Goal: Information Seeking & Learning: Learn about a topic

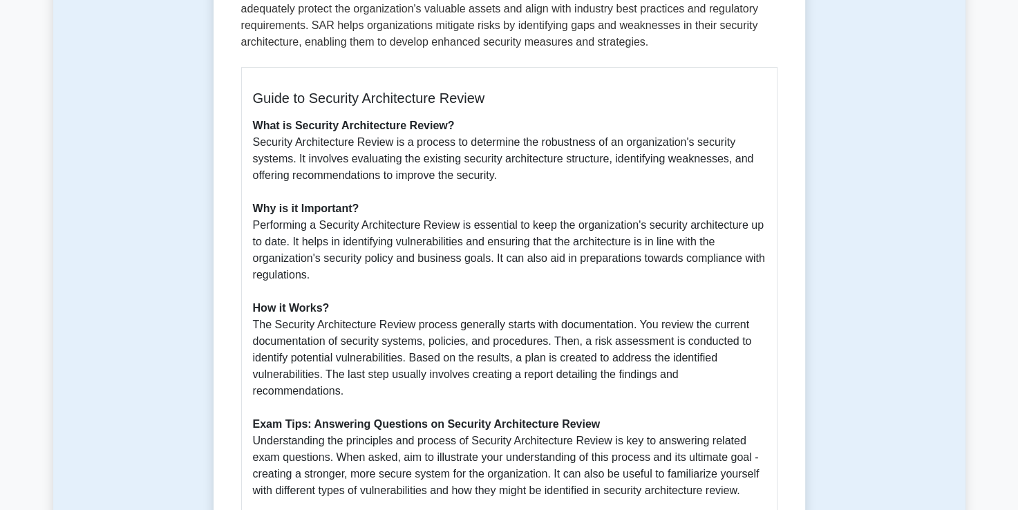
scroll to position [350, 0]
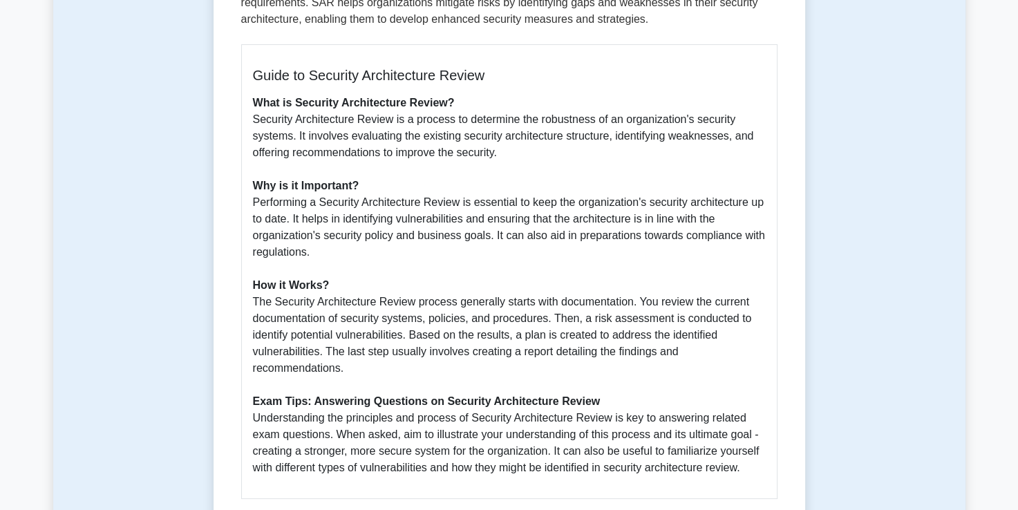
click at [477, 355] on p "What is Security Architecture Review? Security Architecture Review is a process…" at bounding box center [509, 285] width 513 height 381
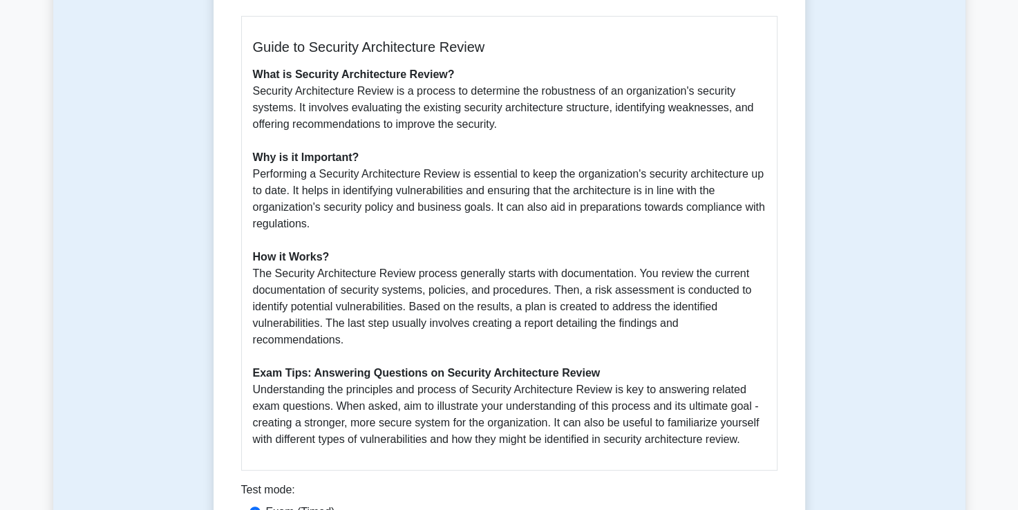
scroll to position [381, 0]
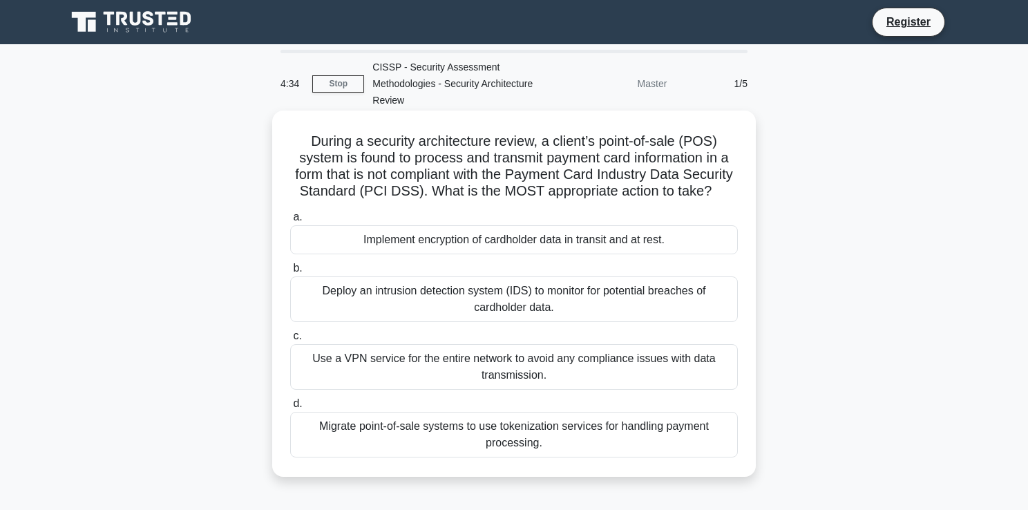
click at [499, 245] on div "Implement encryption of cardholder data in transit and at rest." at bounding box center [514, 239] width 448 height 29
click at [290, 222] on input "a. Implement encryption of cardholder data in transit and at rest." at bounding box center [290, 217] width 0 height 9
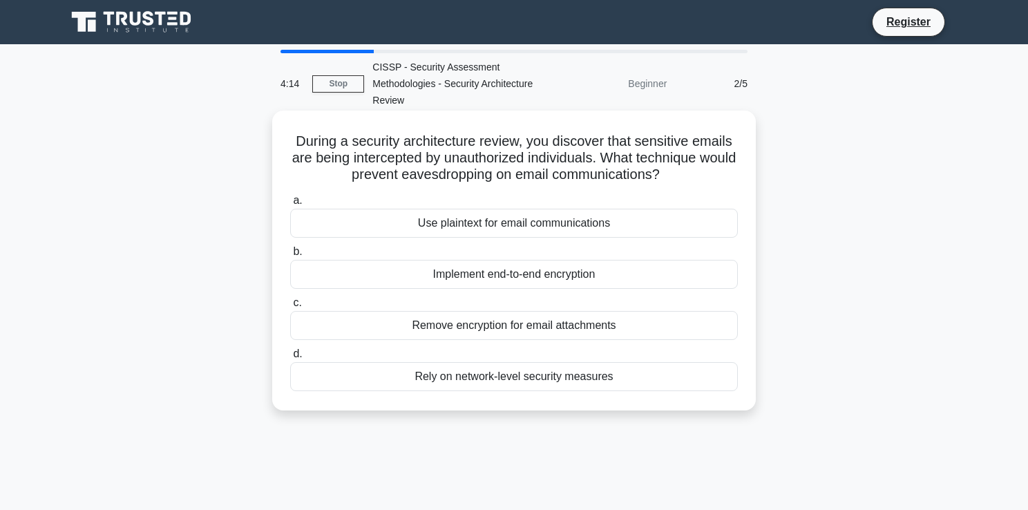
click at [499, 263] on div "Implement end-to-end encryption" at bounding box center [514, 274] width 448 height 29
click at [290, 256] on input "b. Implement end-to-end encryption" at bounding box center [290, 251] width 0 height 9
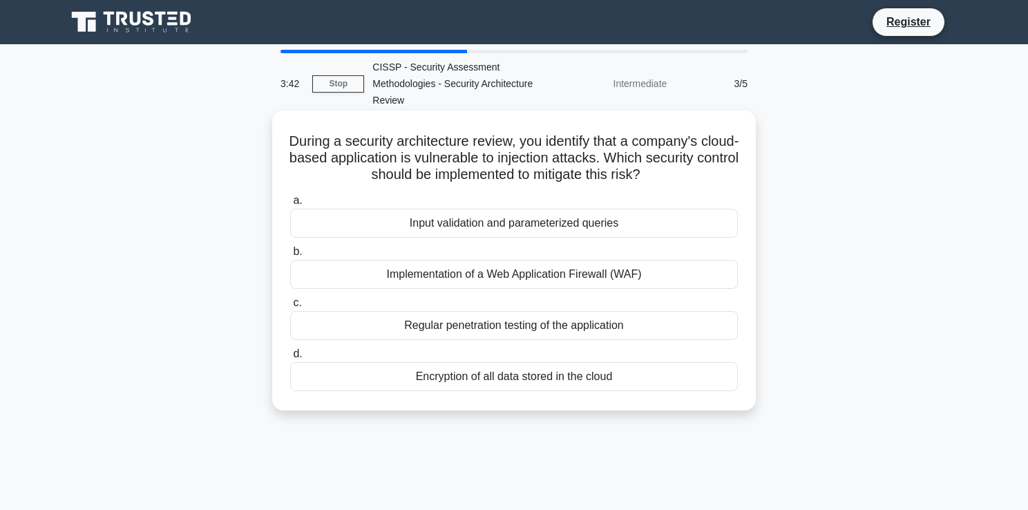
click at [530, 213] on div "Input validation and parameterized queries" at bounding box center [514, 223] width 448 height 29
click at [290, 205] on input "a. Input validation and parameterized queries" at bounding box center [290, 200] width 0 height 9
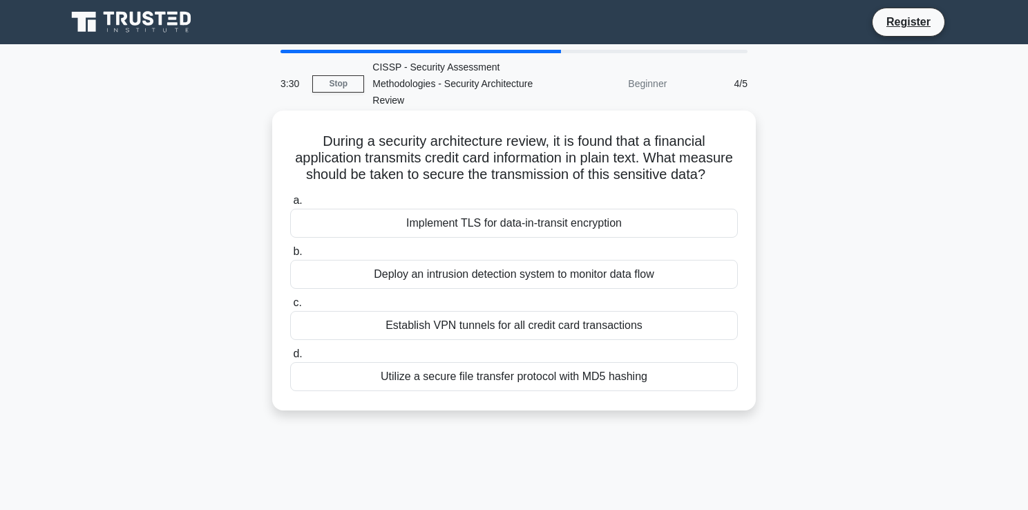
click at [536, 237] on div "Implement TLS for data-in-transit encryption" at bounding box center [514, 223] width 448 height 29
click at [290, 205] on input "a. Implement TLS for data-in-transit encryption" at bounding box center [290, 200] width 0 height 9
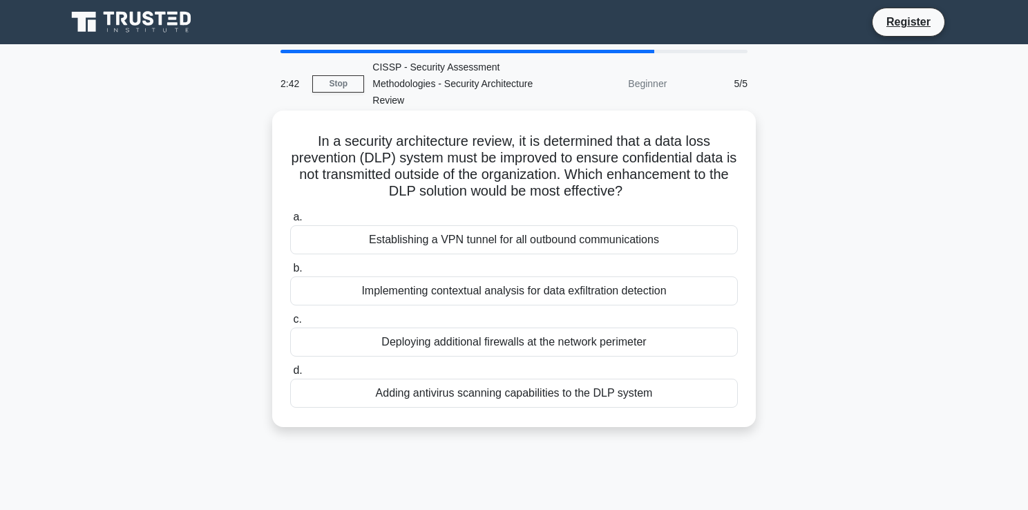
click at [516, 279] on div "Implementing contextual analysis for data exfiltration detection" at bounding box center [514, 290] width 448 height 29
click at [290, 273] on input "b. Implementing contextual analysis for data exfiltration detection" at bounding box center [290, 268] width 0 height 9
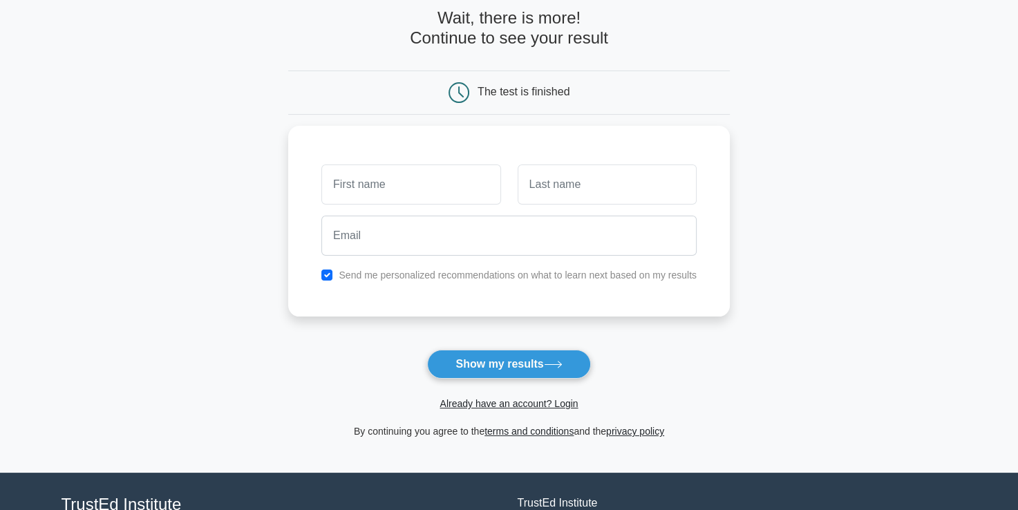
scroll to position [77, 0]
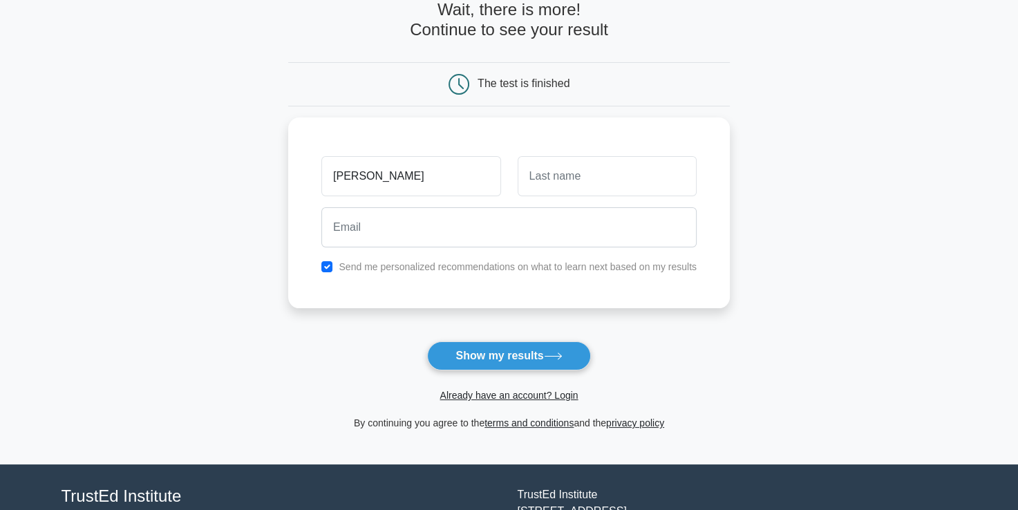
type input "[PERSON_NAME]"
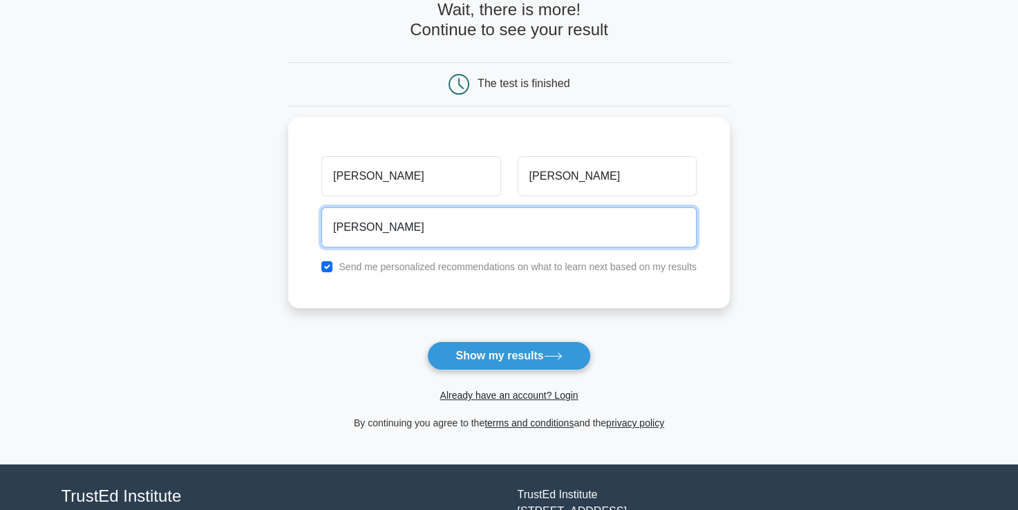
type input "[EMAIL_ADDRESS][DOMAIN_NAME]"
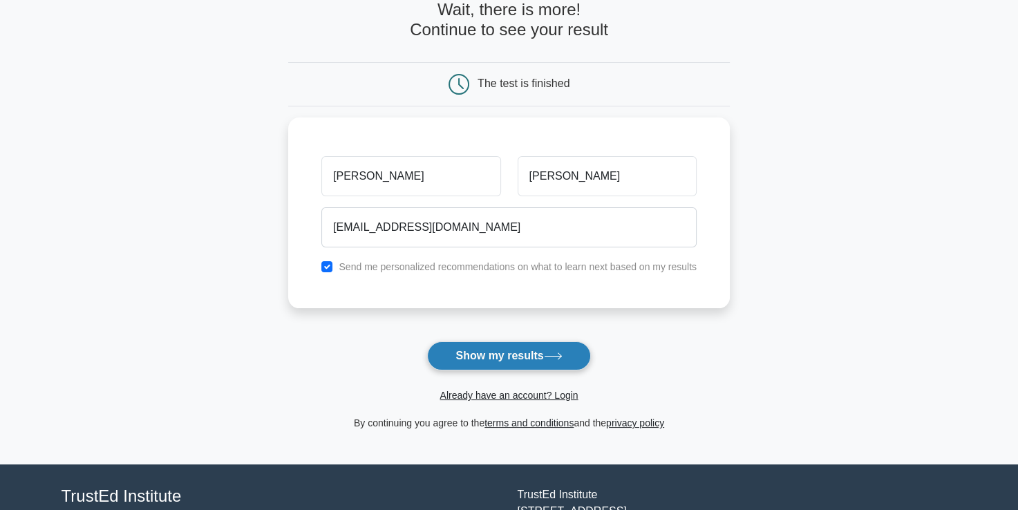
click at [506, 341] on button "Show my results" at bounding box center [508, 355] width 163 height 29
click at [506, 332] on form "Wait, there is more! Continue to see your result The test is finished sam sam" at bounding box center [508, 215] width 441 height 431
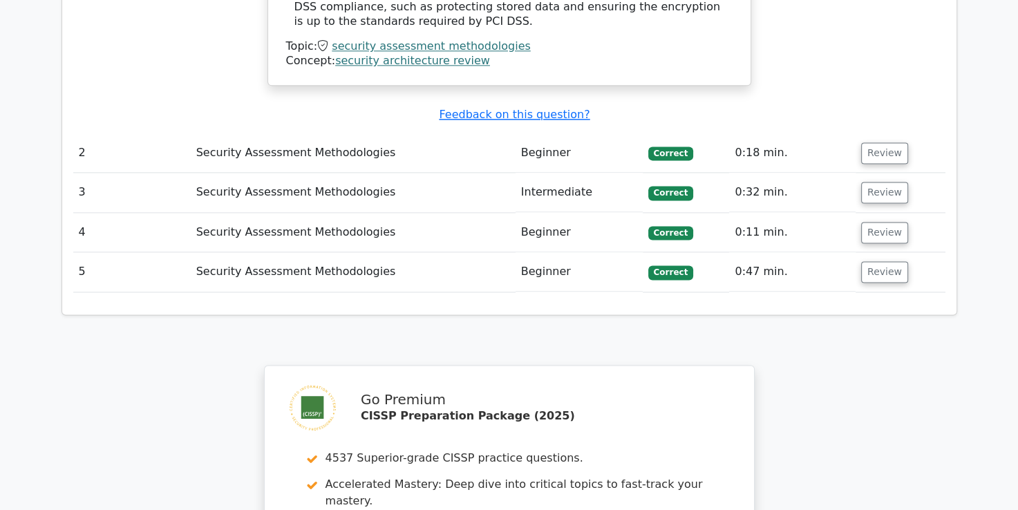
scroll to position [1865, 0]
